Goal: Task Accomplishment & Management: Use online tool/utility

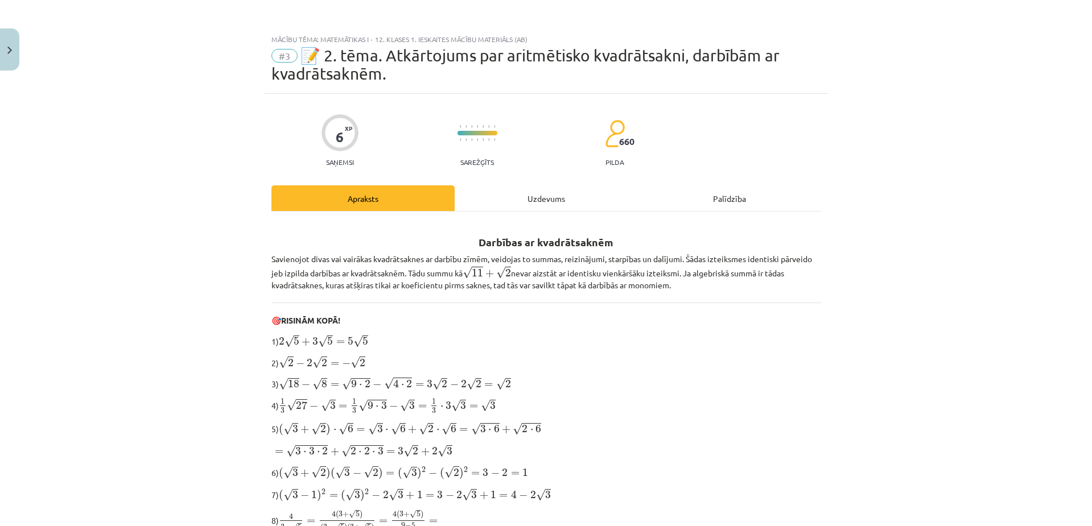
scroll to position [284, 0]
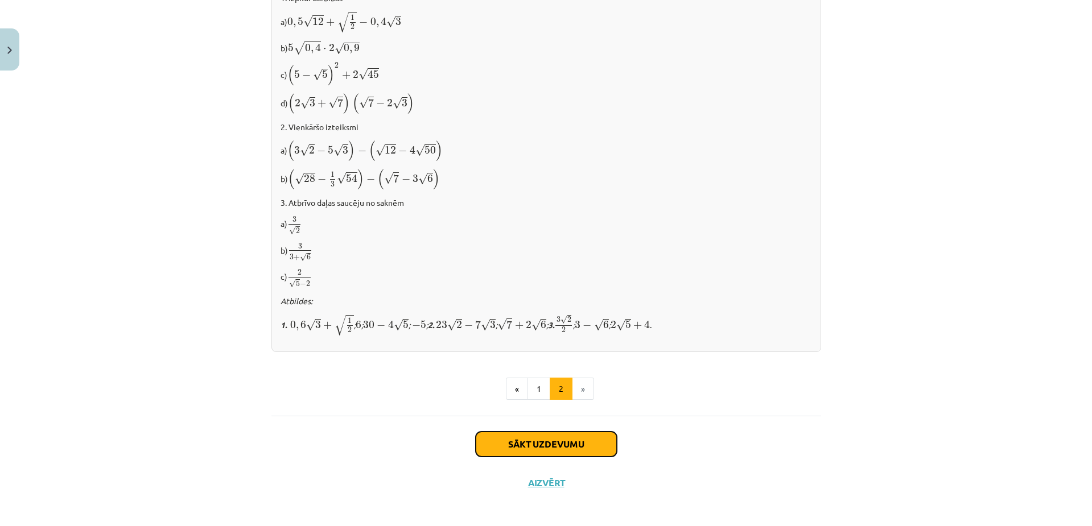
click at [559, 444] on button "Sākt uzdevumu" at bounding box center [546, 444] width 141 height 25
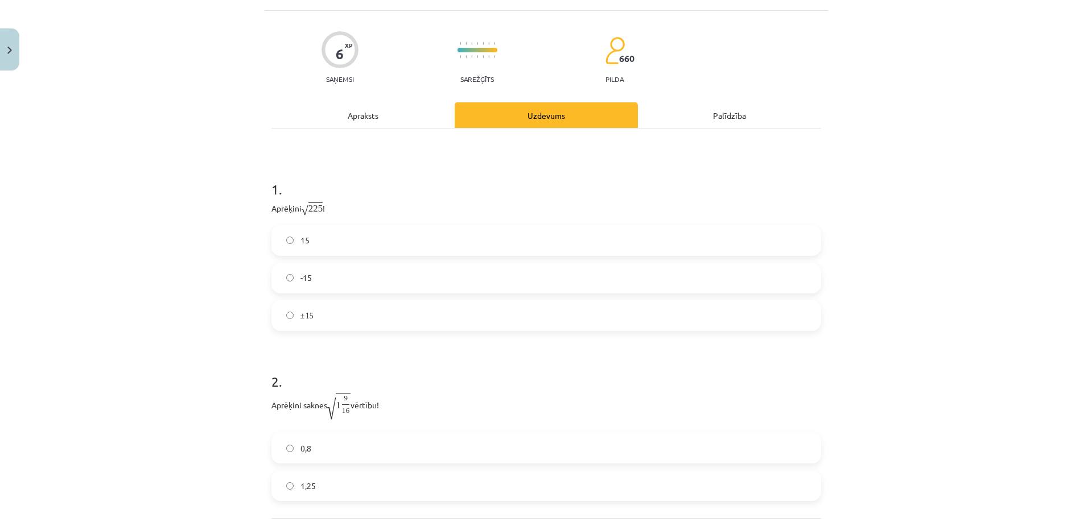
scroll to position [28, 0]
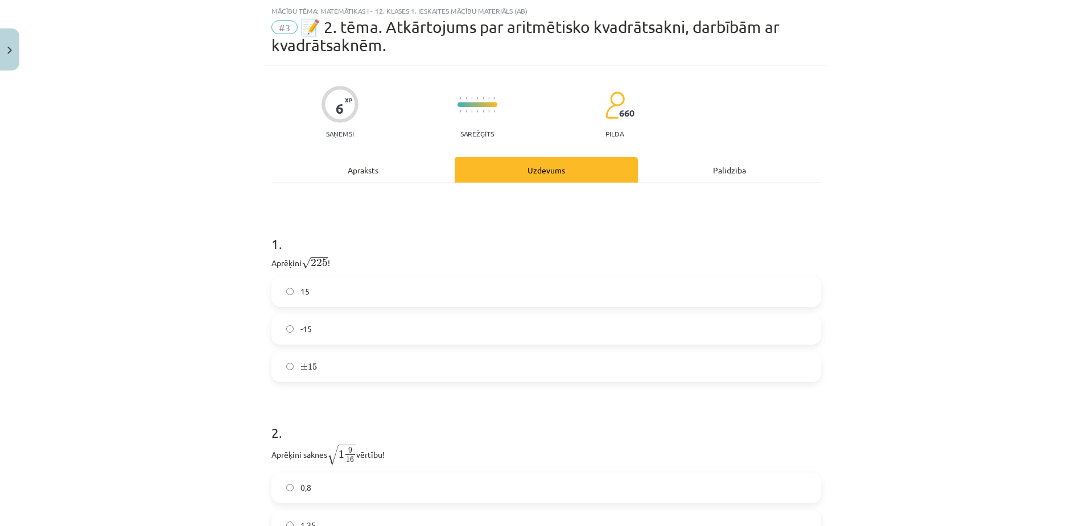
click at [423, 288] on label "15" at bounding box center [546, 292] width 547 height 28
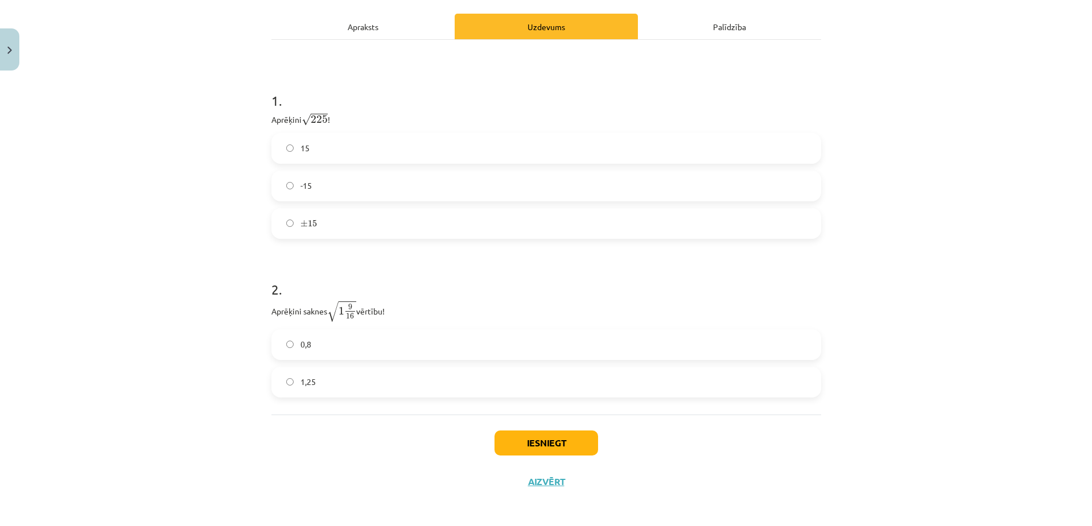
scroll to position [175, 0]
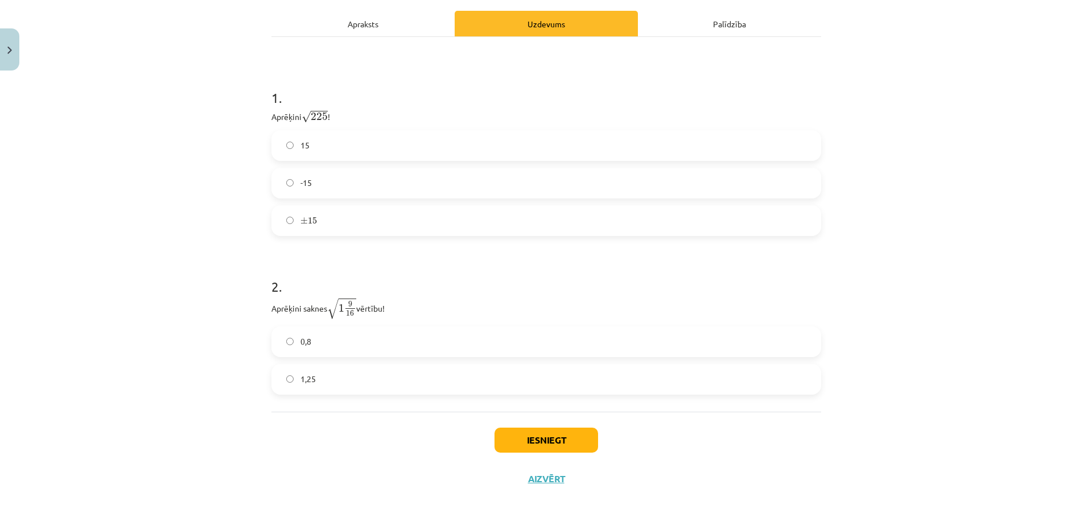
click at [380, 350] on label "0,8" at bounding box center [546, 342] width 547 height 28
click at [560, 447] on button "Iesniegt" at bounding box center [546, 440] width 104 height 25
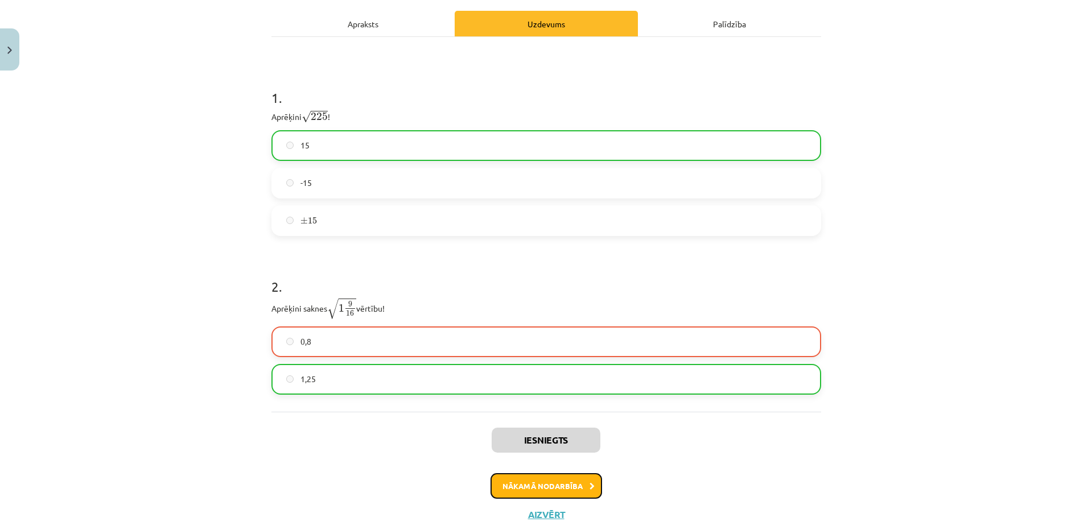
click at [580, 488] on button "Nākamā nodarbība" at bounding box center [546, 486] width 112 height 26
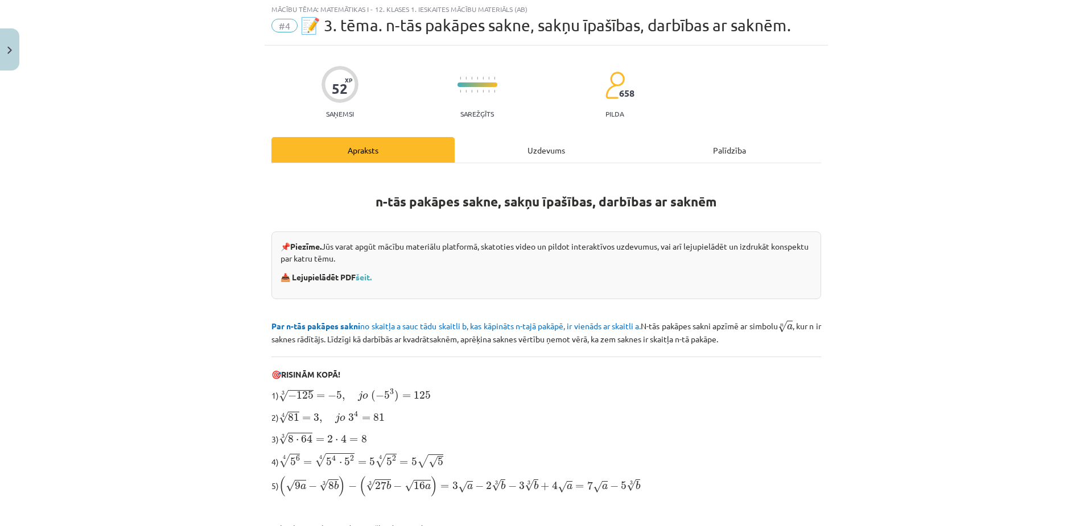
scroll to position [28, 0]
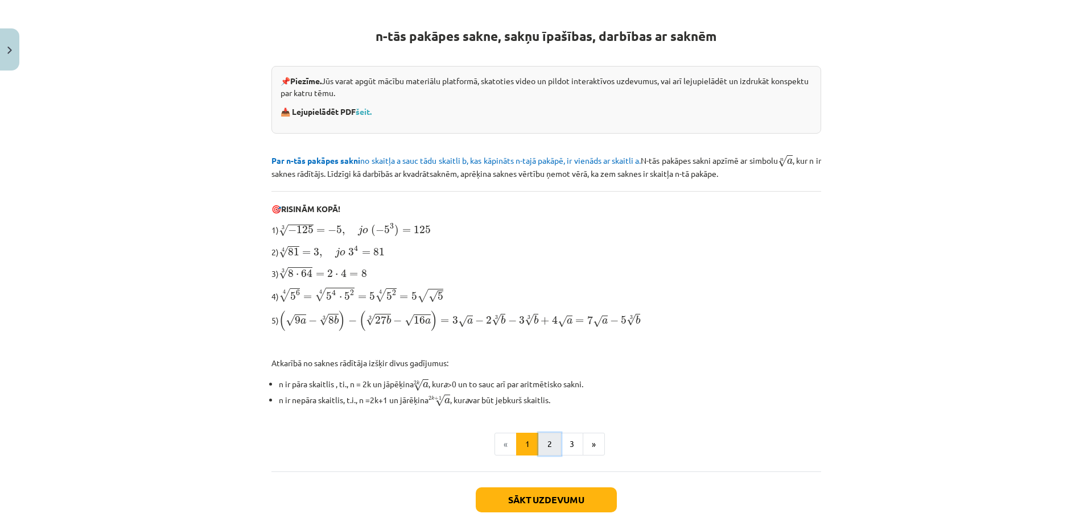
click at [547, 445] on button "2" at bounding box center [549, 444] width 23 height 23
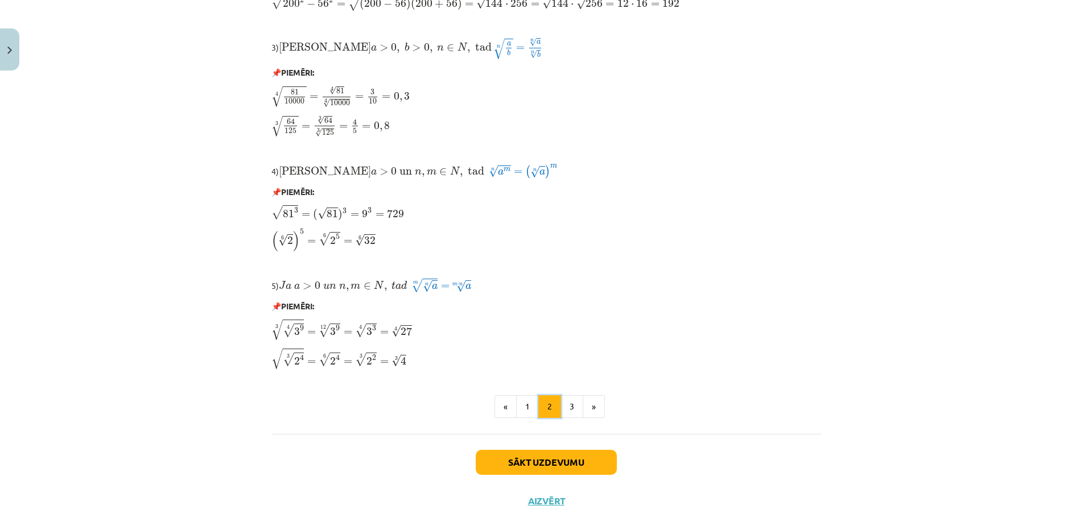
scroll to position [856, 0]
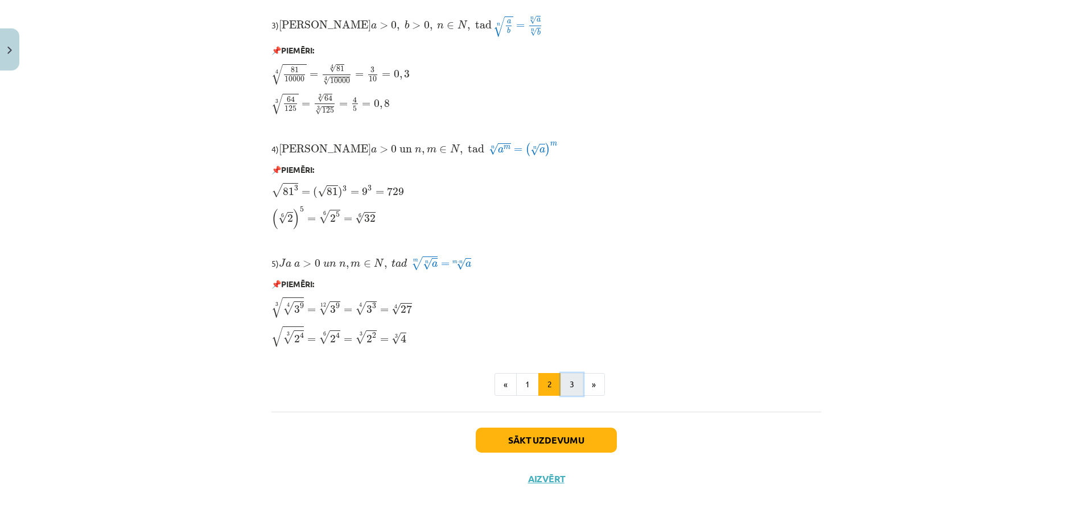
click at [566, 385] on button "3" at bounding box center [571, 384] width 23 height 23
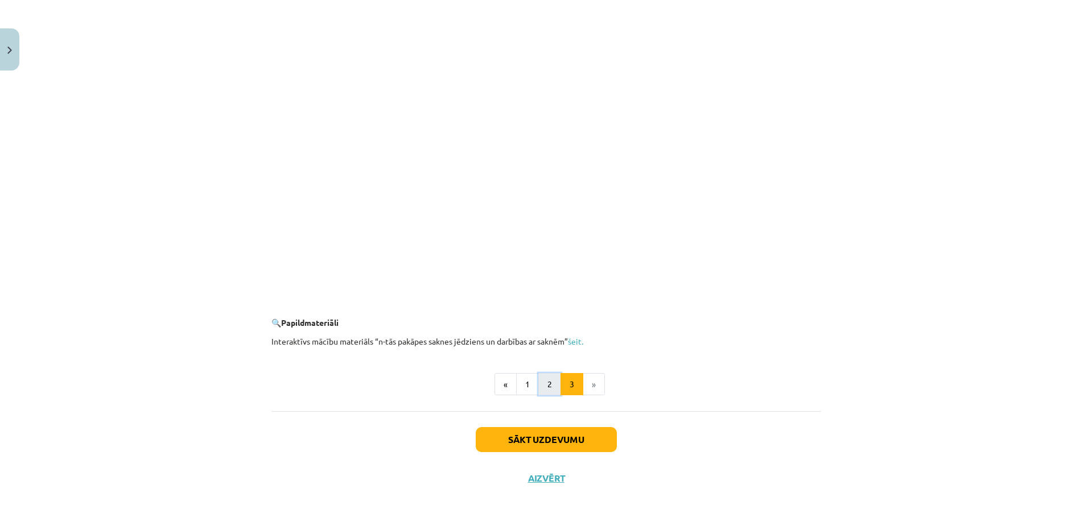
click at [538, 391] on button "2" at bounding box center [549, 384] width 23 height 23
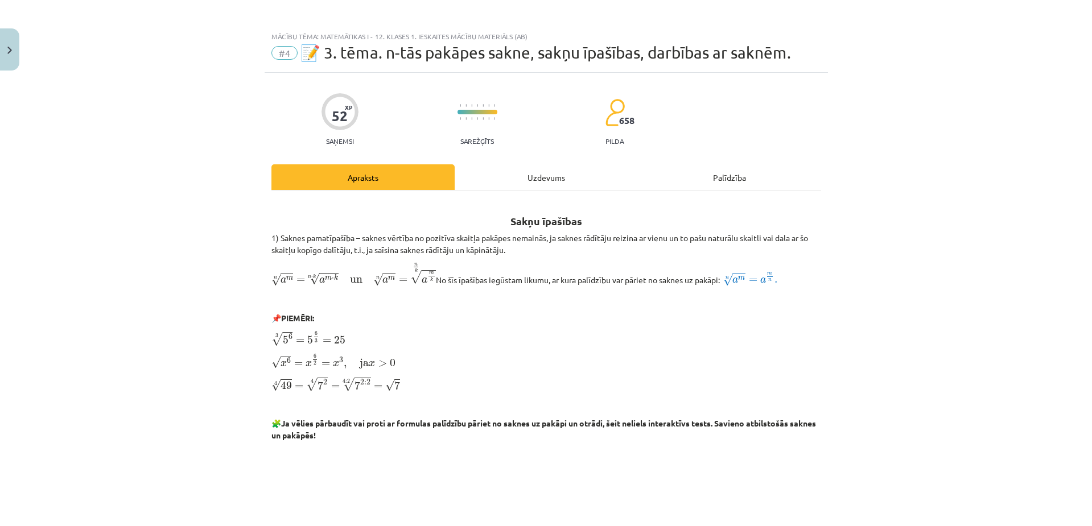
scroll to position [0, 0]
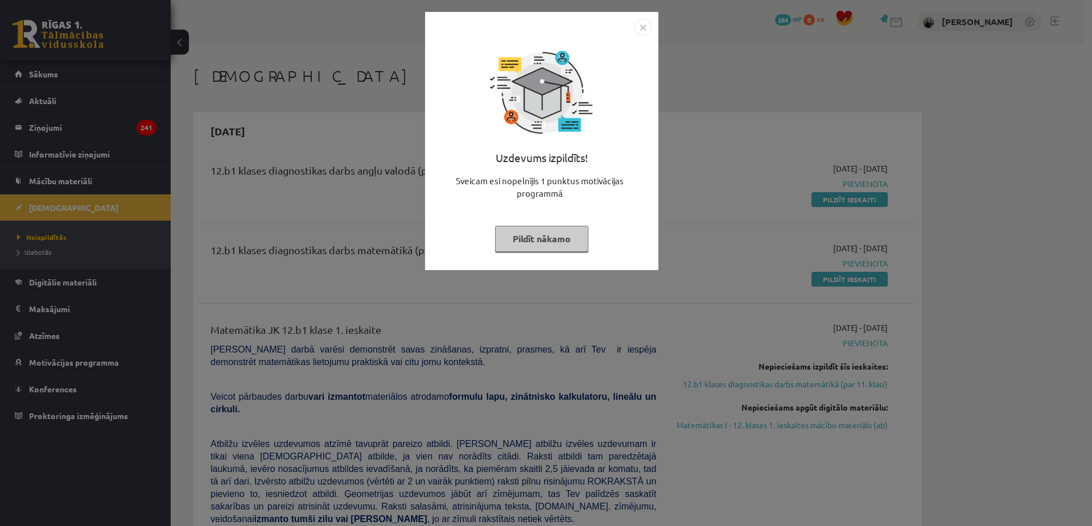
click at [642, 24] on img "Close" at bounding box center [642, 27] width 17 height 17
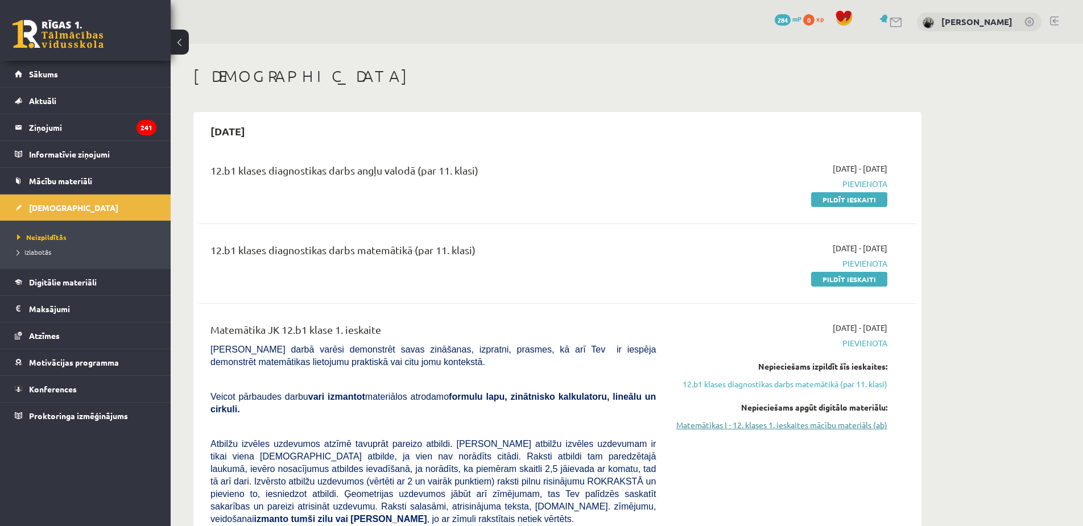
click at [807, 427] on link "Matemātikas I - 12. klases 1. ieskaites mācību materiāls (ab)" at bounding box center [780, 425] width 214 height 12
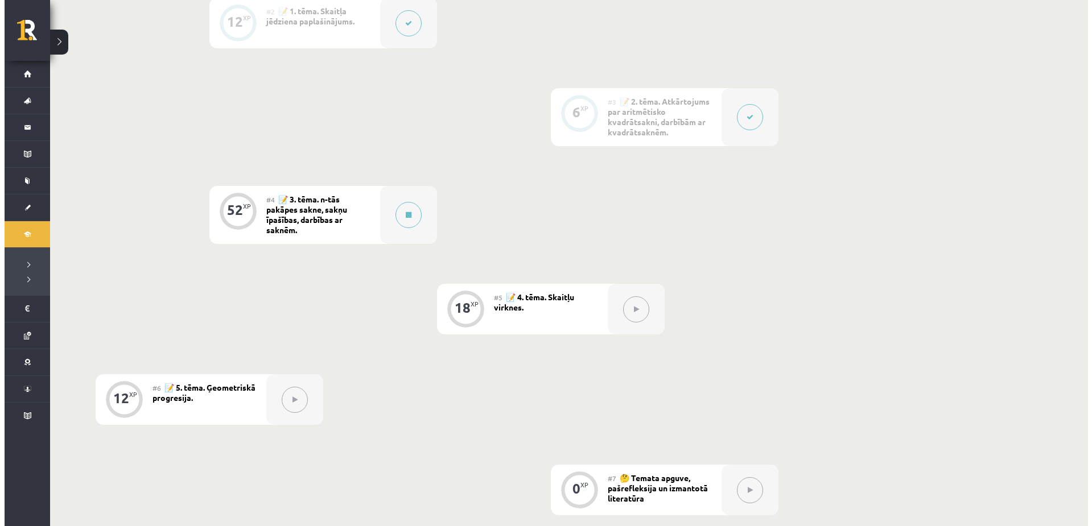
scroll to position [543, 0]
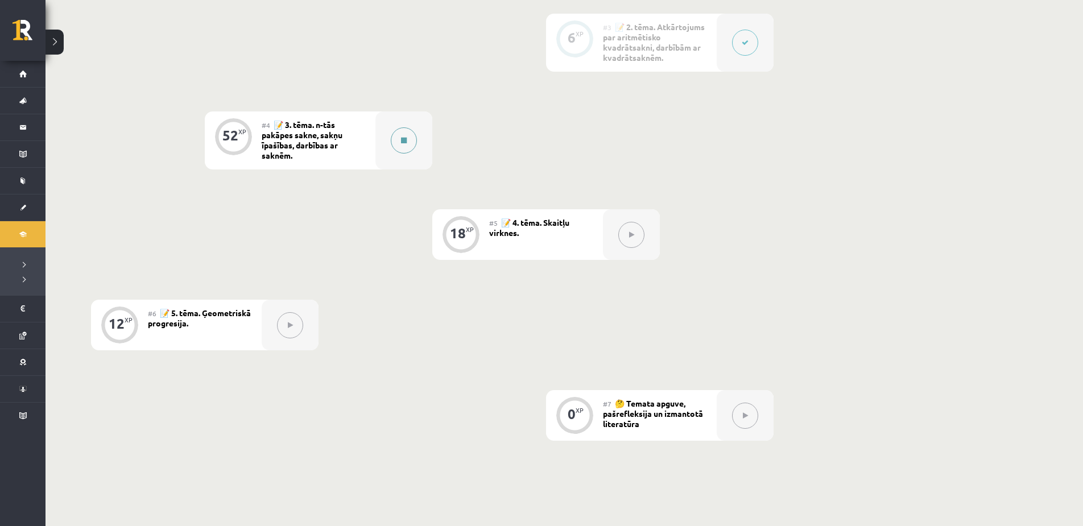
click at [408, 144] on button at bounding box center [404, 140] width 26 height 26
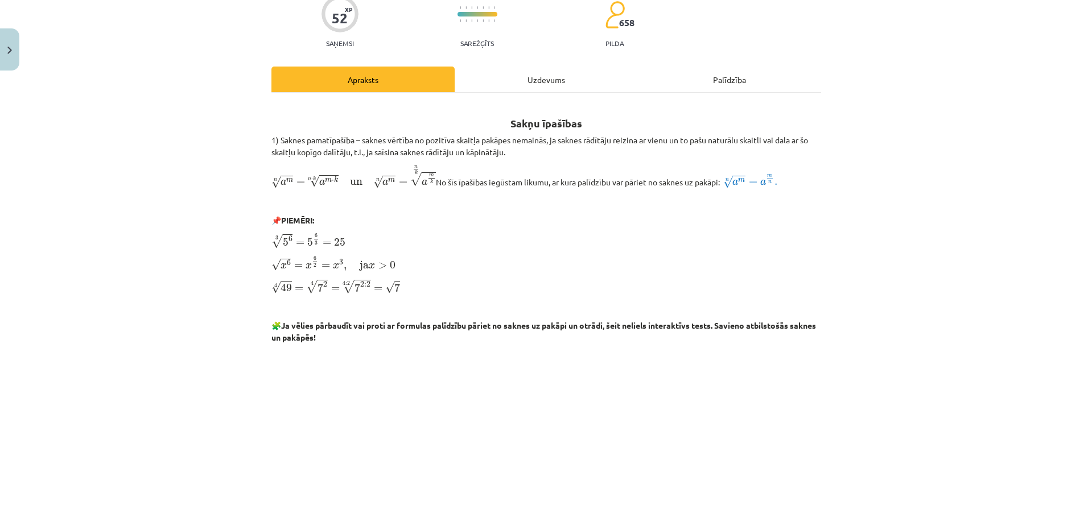
scroll to position [57, 0]
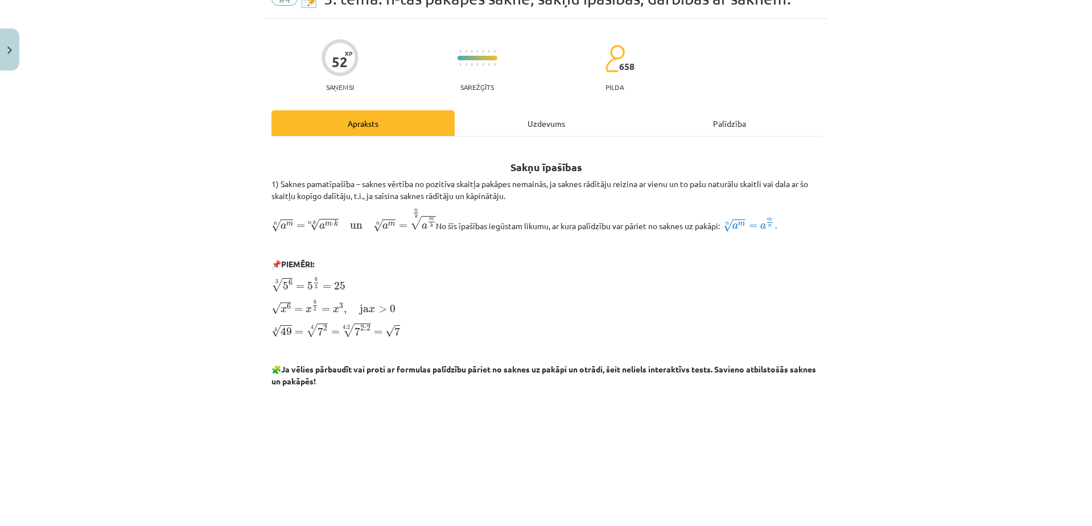
click at [527, 131] on div "Uzdevums" at bounding box center [546, 123] width 183 height 26
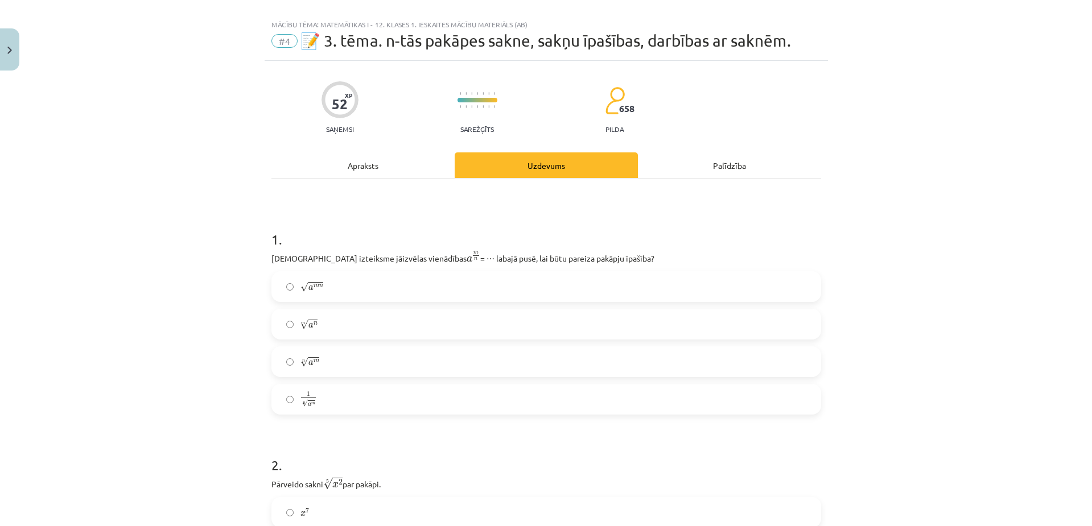
scroll to position [0, 0]
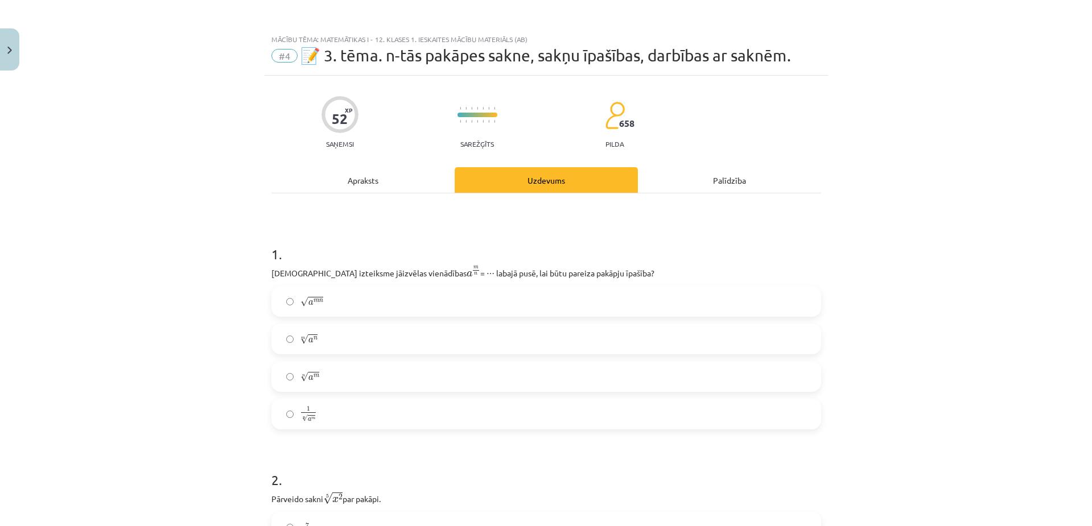
click at [380, 184] on div "Apraksts" at bounding box center [362, 180] width 183 height 26
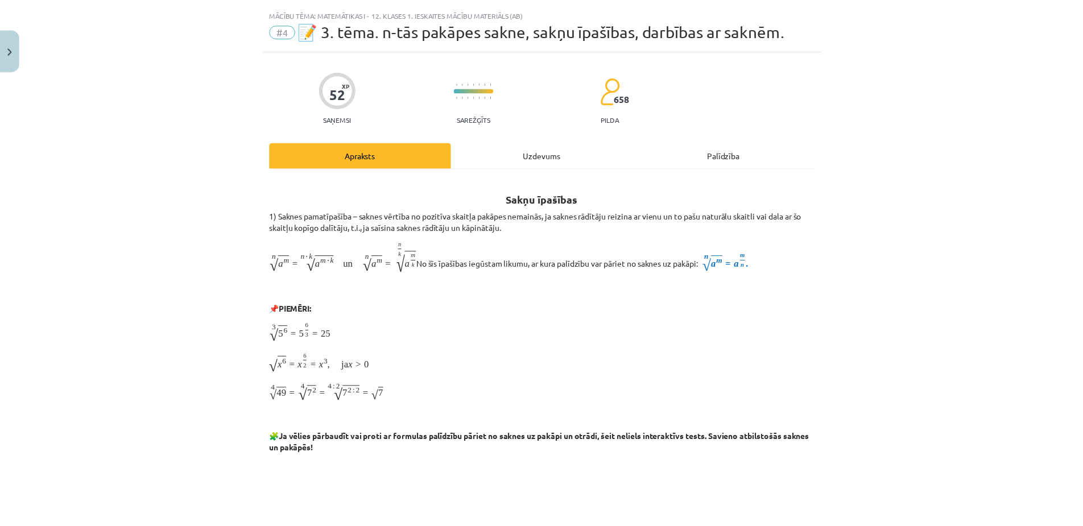
scroll to position [28, 0]
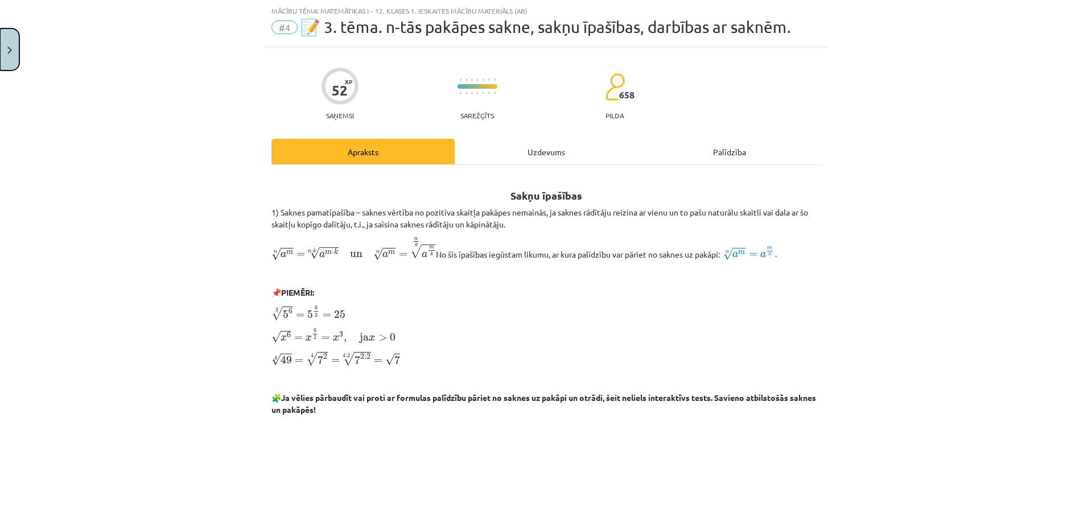
click at [12, 49] on button "Close" at bounding box center [9, 49] width 19 height 42
click at [23, 27] on div "Mācību tēma: Matemātikas i - 12. klases 1. ieskaites mācību materiāls (ab) #4 📝…" at bounding box center [546, 263] width 1092 height 526
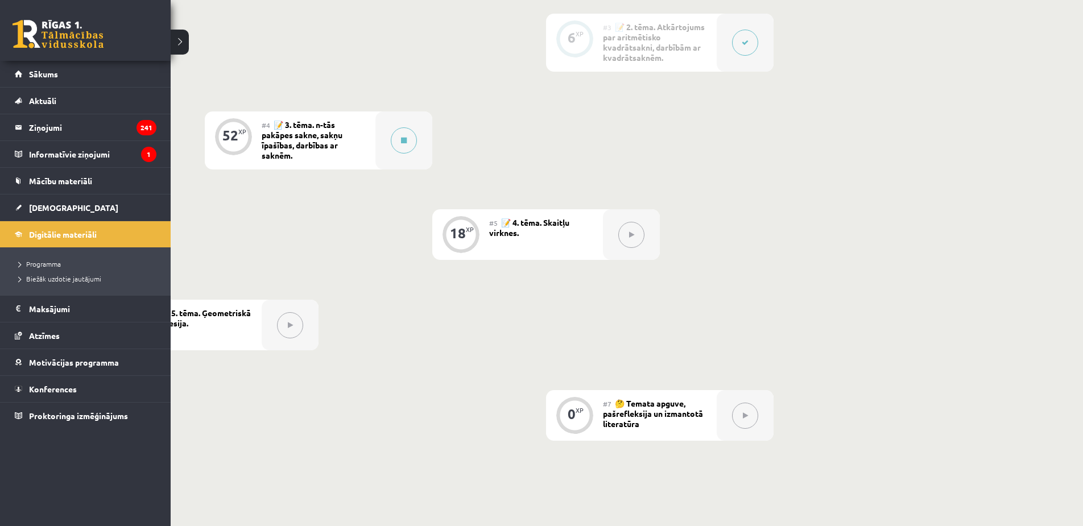
click at [20, 35] on link at bounding box center [58, 34] width 91 height 28
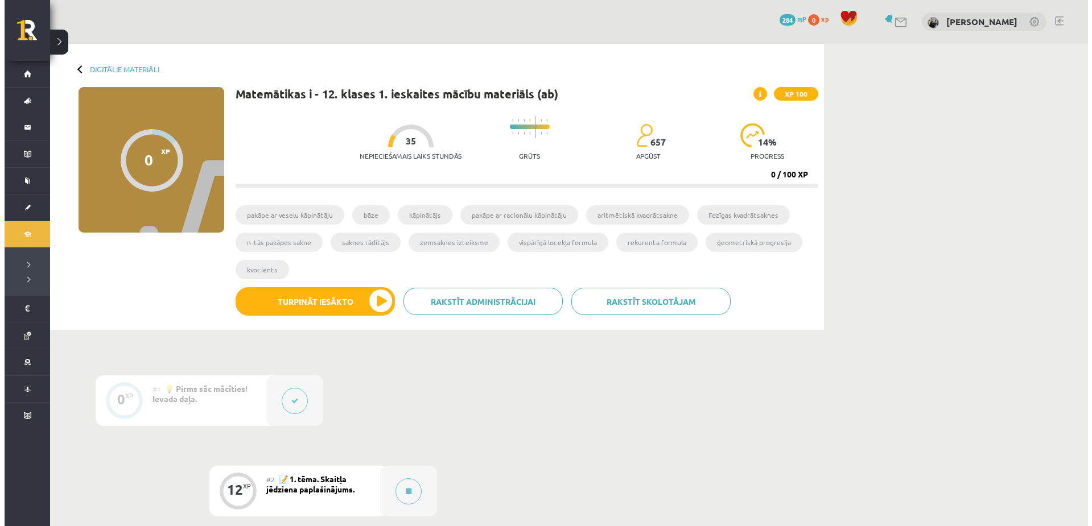
scroll to position [171, 0]
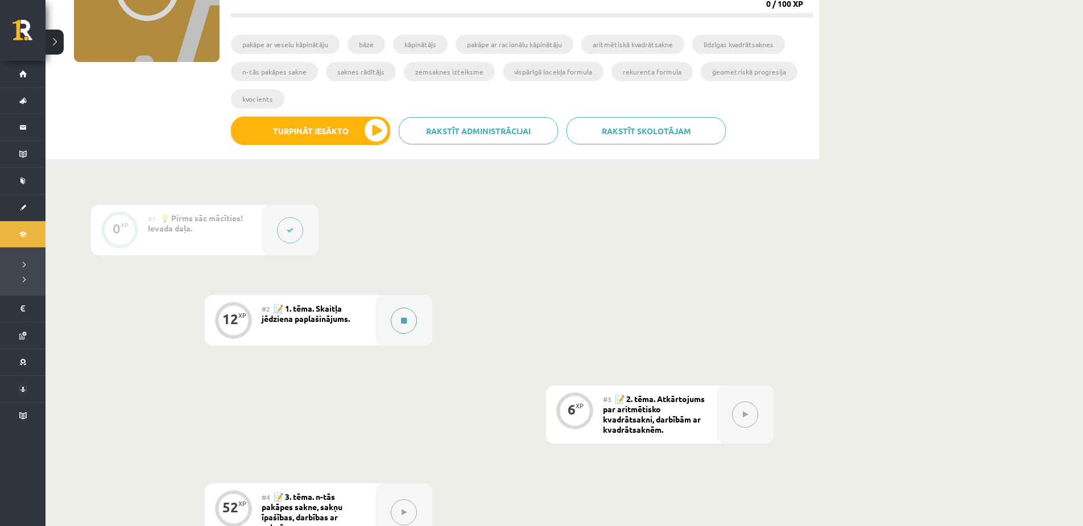
click at [399, 319] on button at bounding box center [404, 321] width 26 height 26
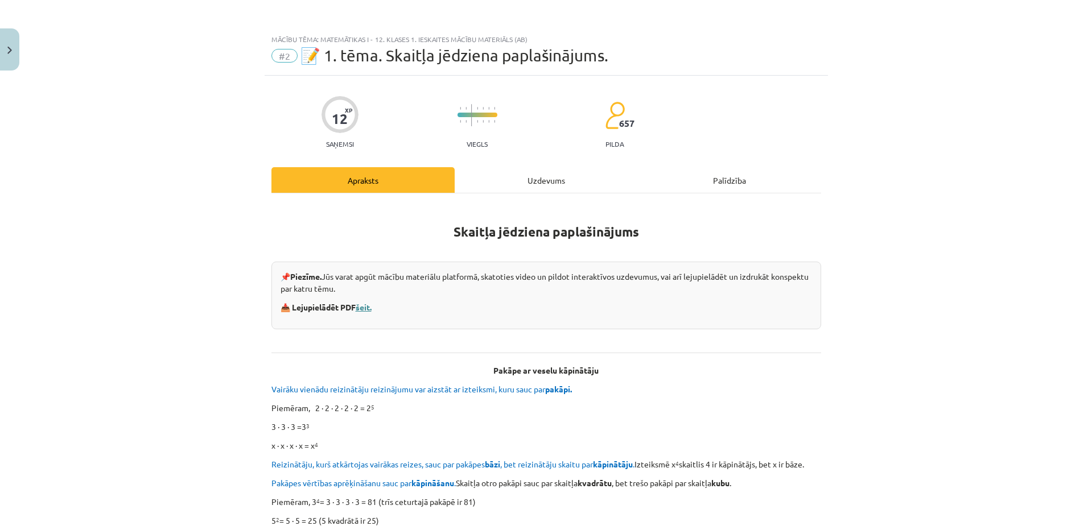
click at [370, 302] on link "šeit." at bounding box center [364, 307] width 16 height 10
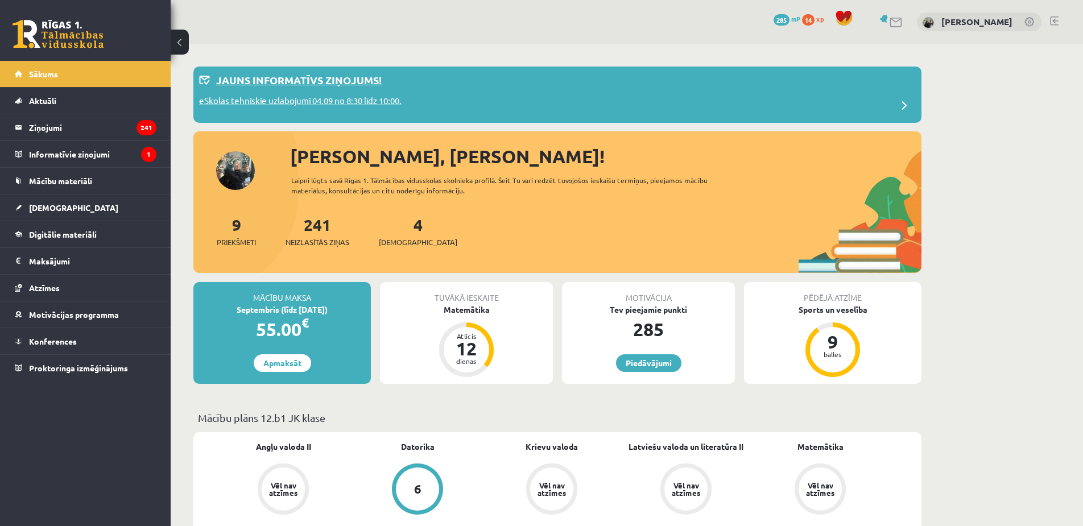
click at [312, 82] on p "Jauns informatīvs ziņojums!" at bounding box center [299, 79] width 166 height 15
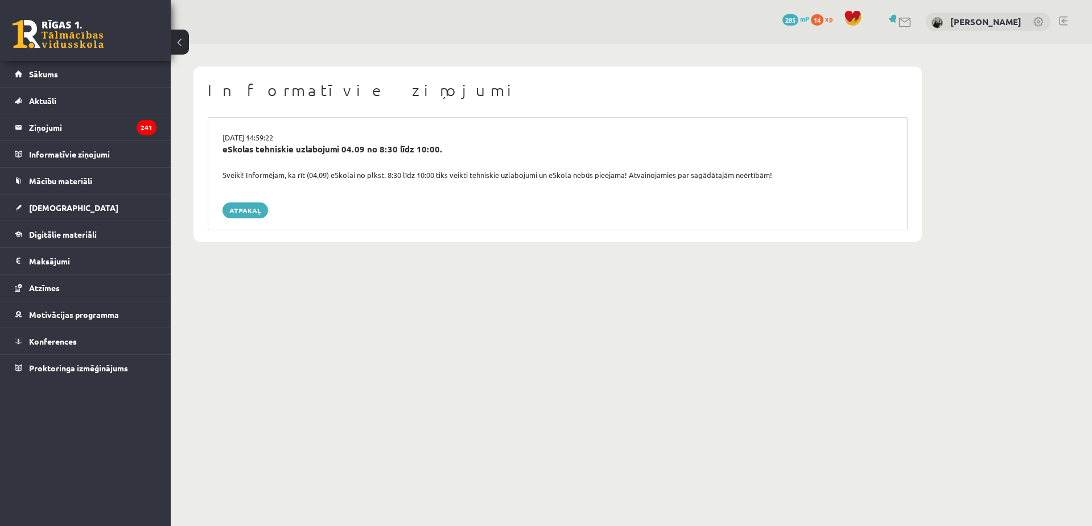
click at [743, 428] on body "0 Dāvanas 285 mP 14 xp [PERSON_NAME] Sākums Aktuāli Kā mācīties eSKOLĀ Kontakti…" at bounding box center [546, 263] width 1092 height 526
click at [65, 77] on link "Sākums" at bounding box center [86, 74] width 142 height 26
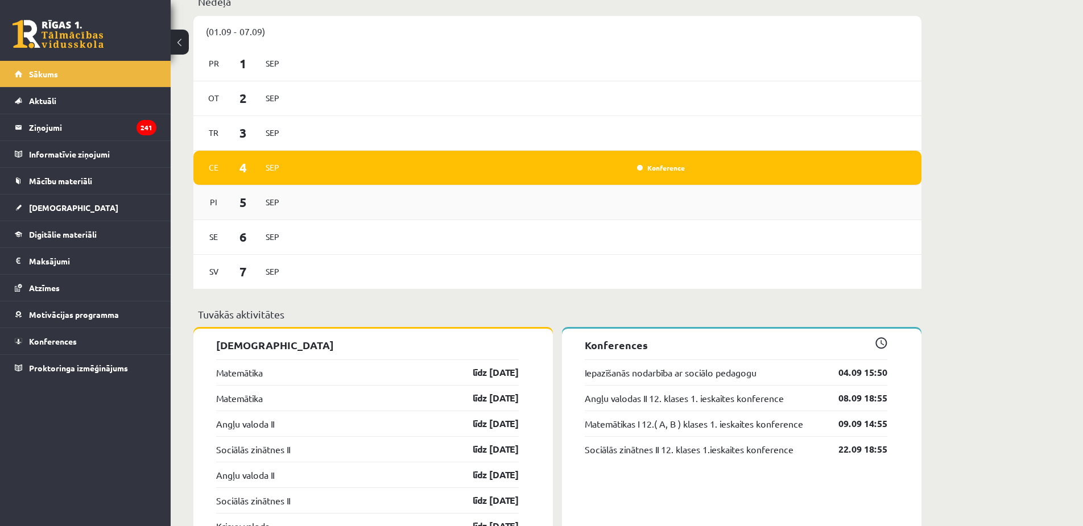
scroll to position [683, 0]
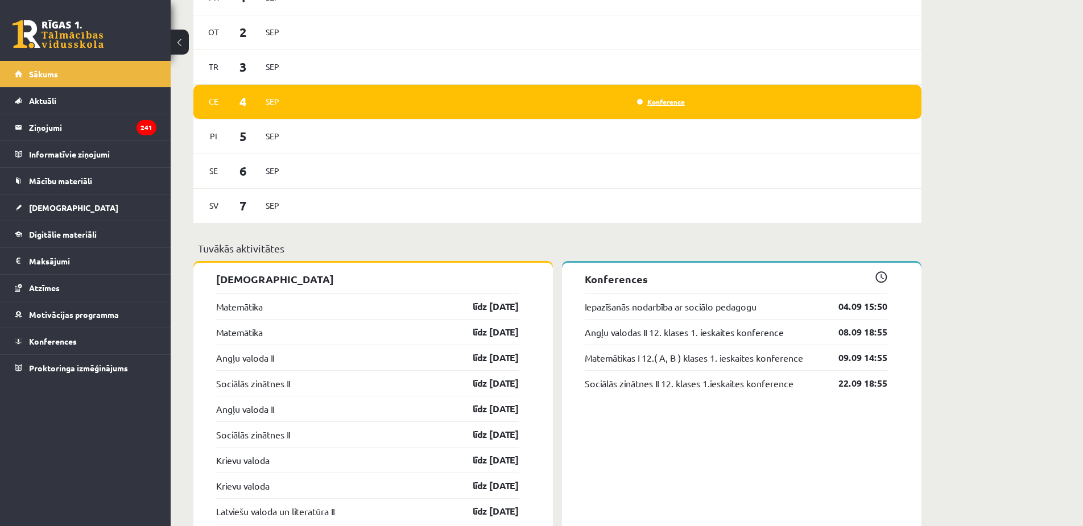
click at [658, 102] on link "Konference" at bounding box center [661, 101] width 48 height 9
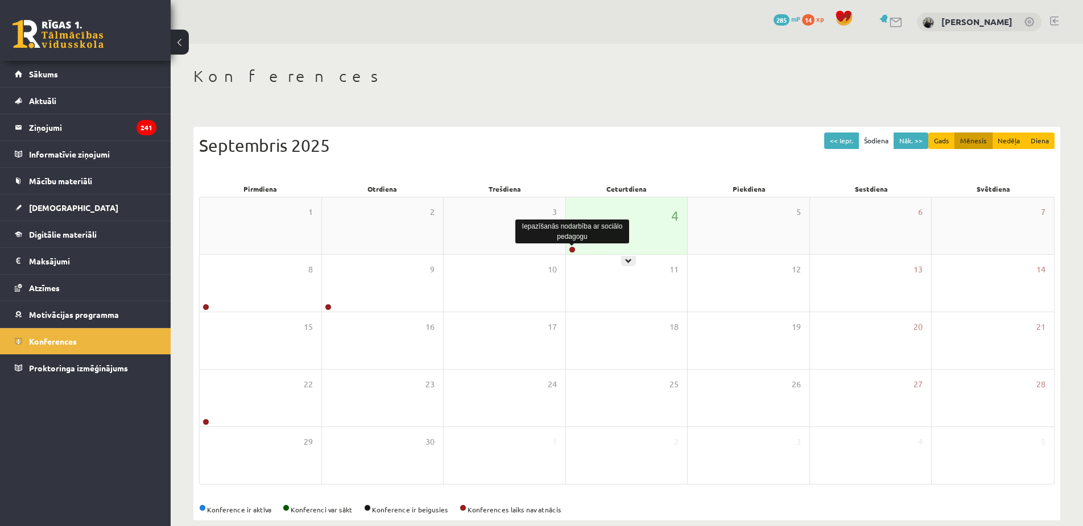
click at [573, 249] on link at bounding box center [572, 249] width 7 height 7
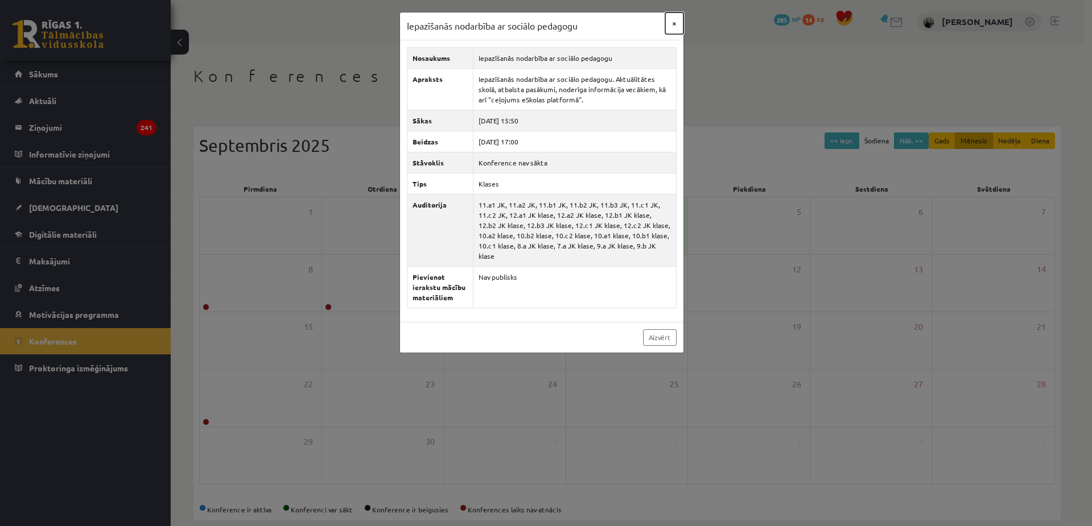
click at [675, 24] on button "×" at bounding box center [674, 24] width 18 height 22
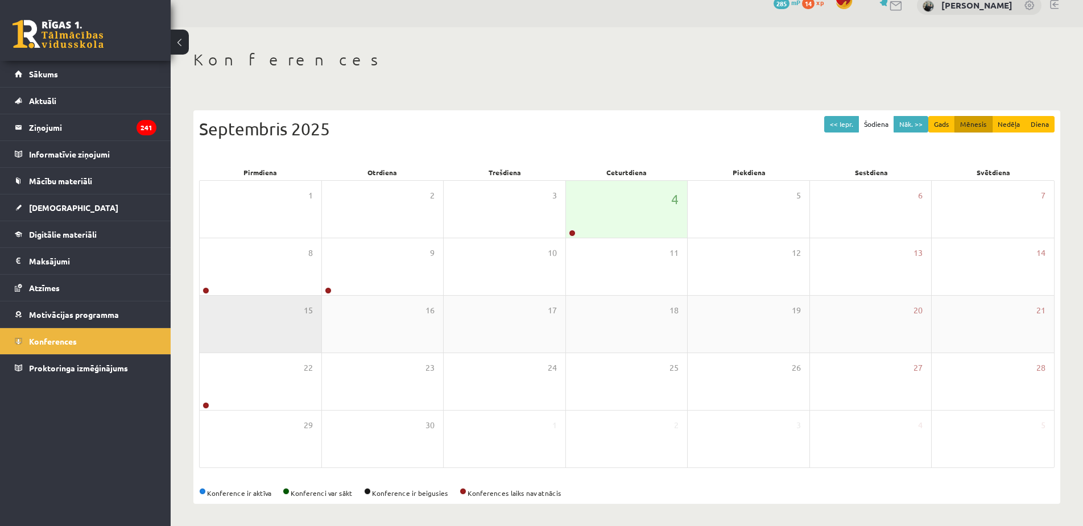
scroll to position [18, 0]
